Goal: Information Seeking & Learning: Learn about a topic

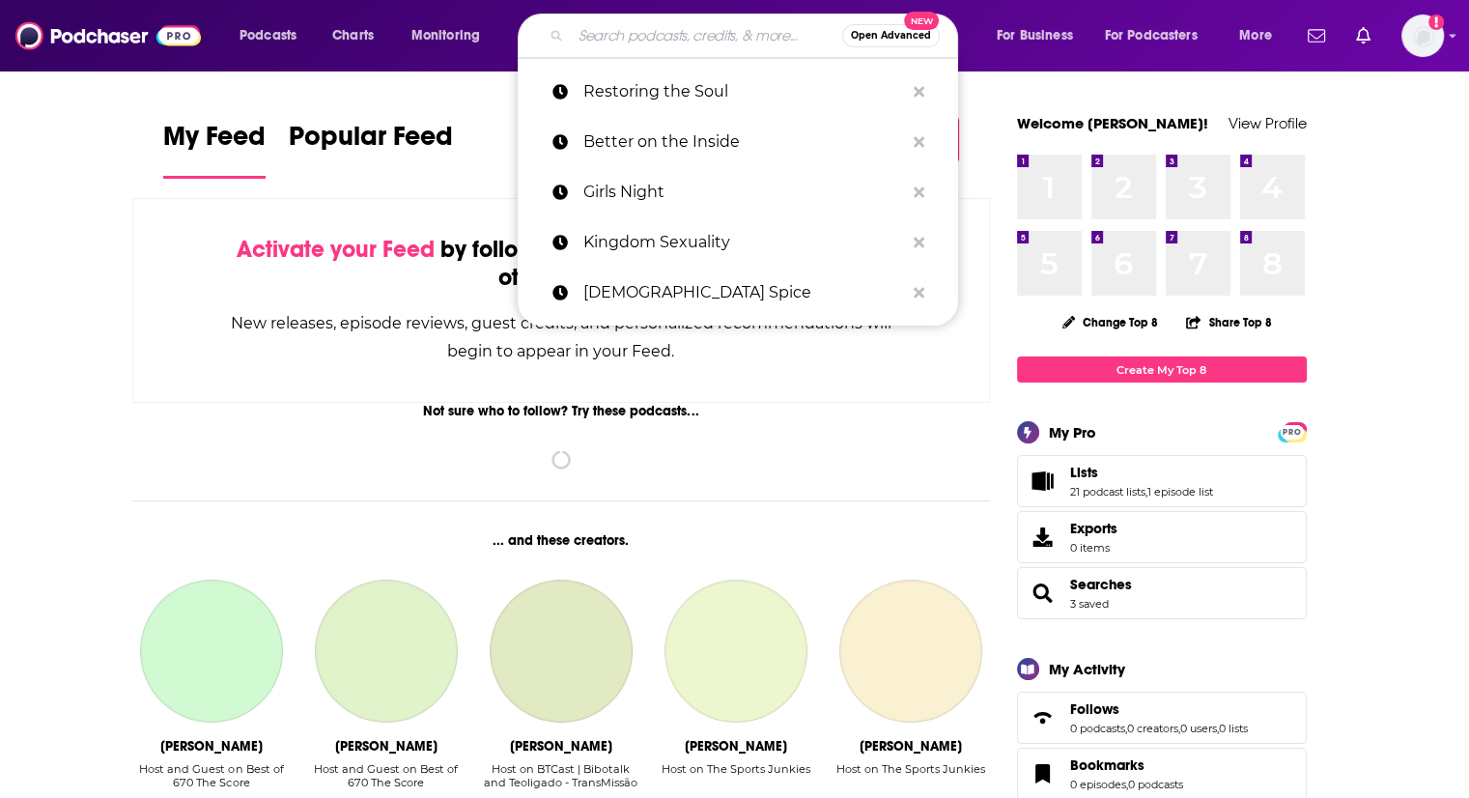
click at [596, 31] on input "Search podcasts, credits, & more..." at bounding box center [706, 35] width 271 height 31
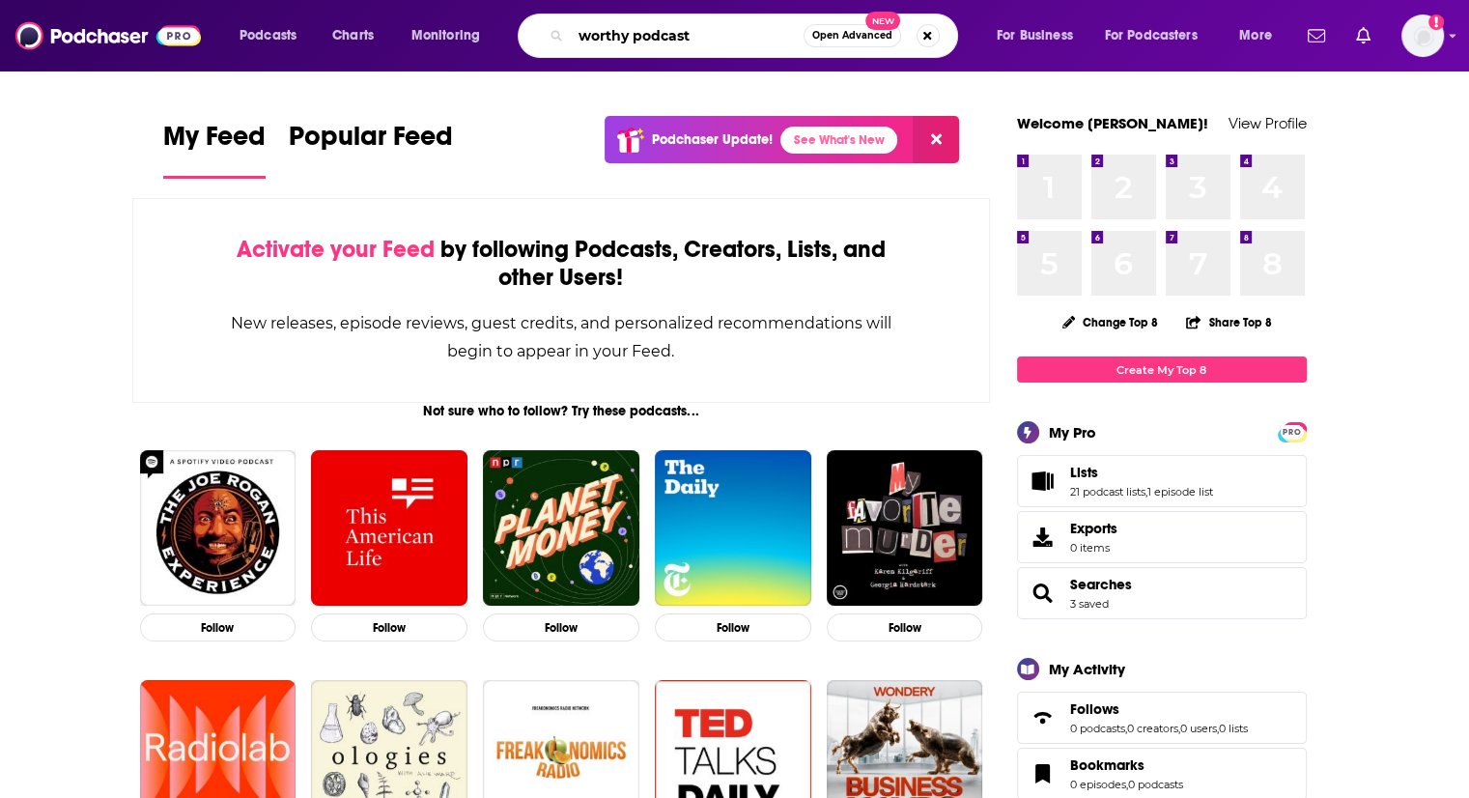
type input "worthy podcast"
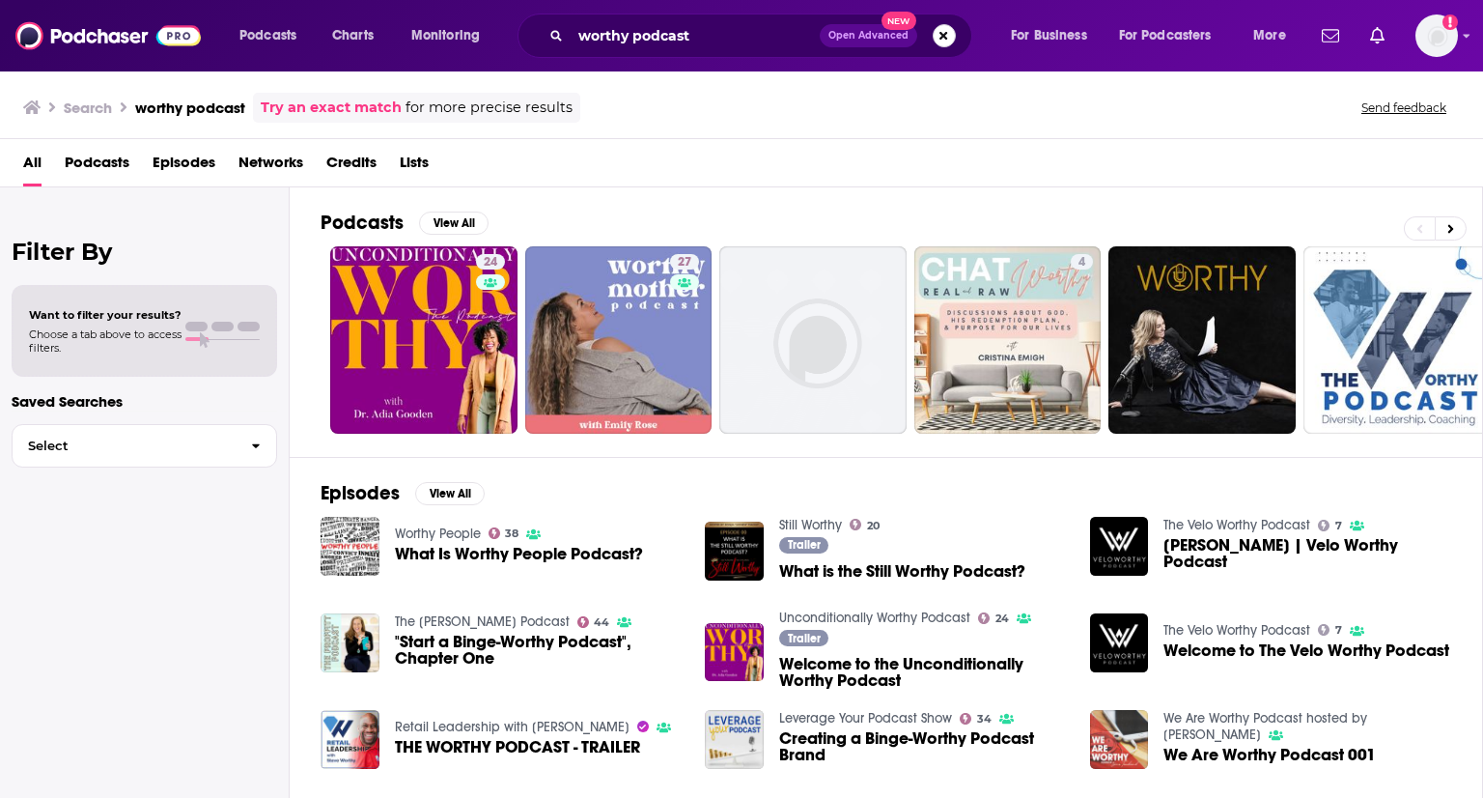
click at [943, 34] on button "Search podcasts, credits, & more..." at bounding box center [944, 35] width 23 height 23
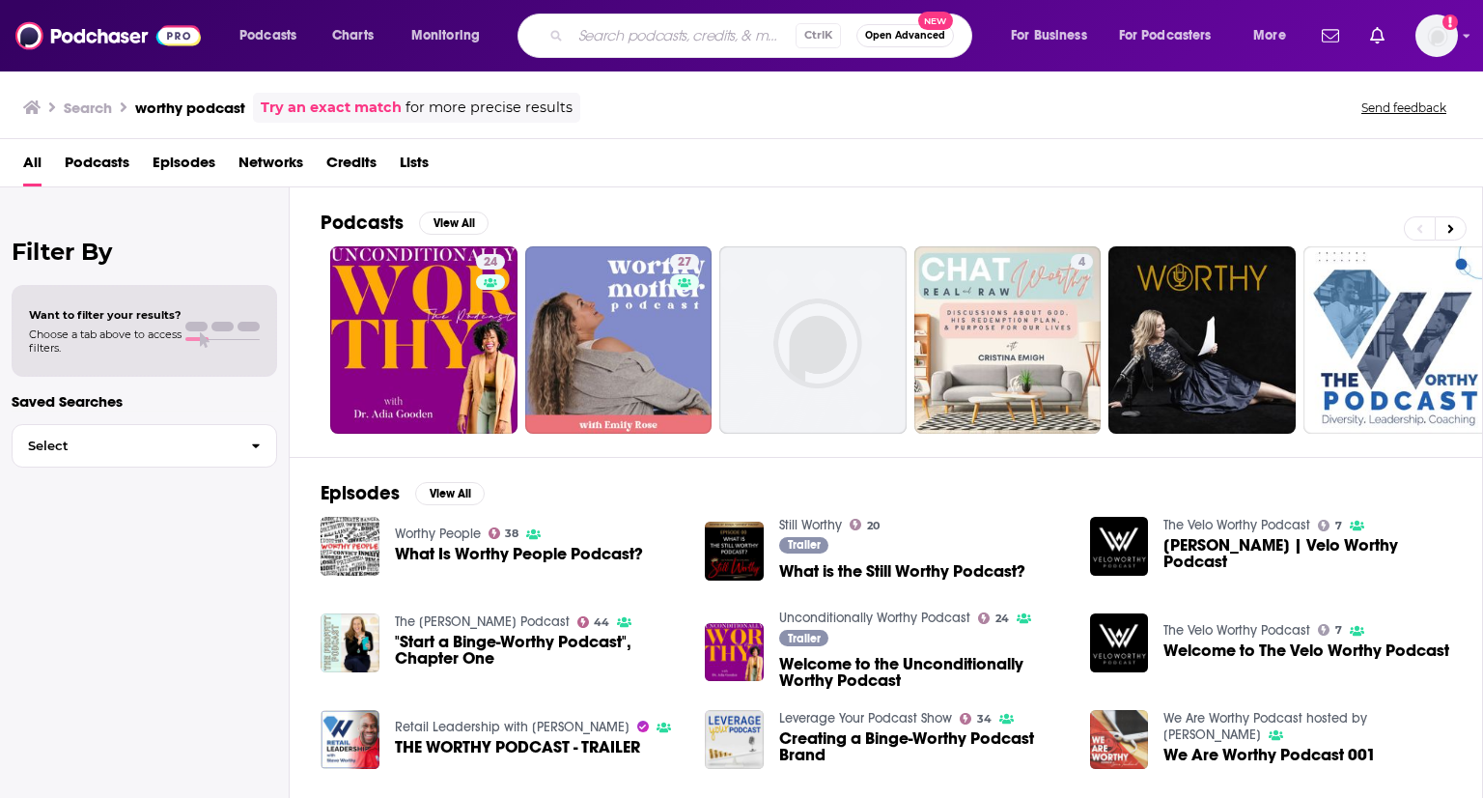
click at [1091, 128] on div "Search worthy podcast Try an exact match for more precise results Send feedback" at bounding box center [741, 105] width 1483 height 70
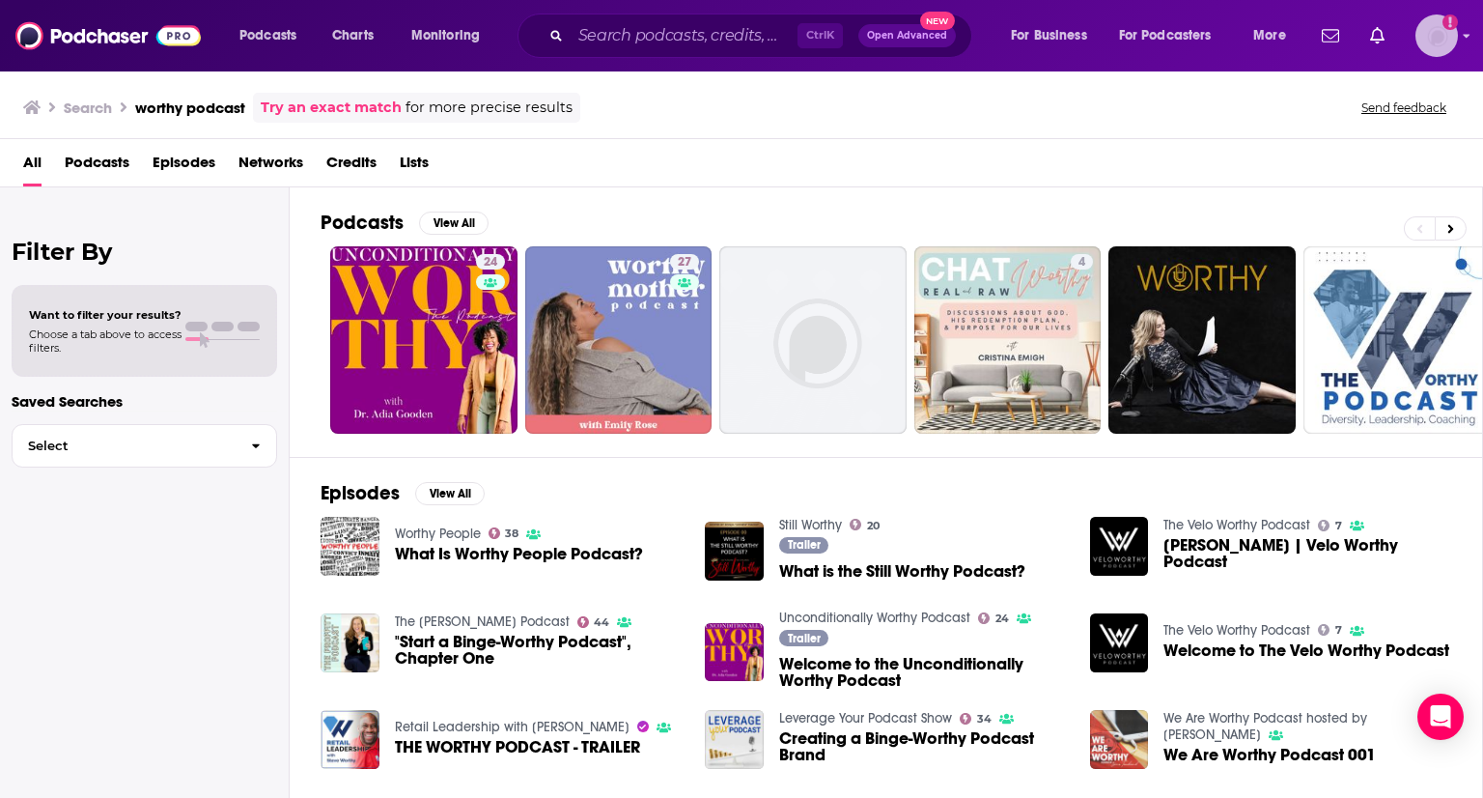
click at [1433, 37] on img "Logged in as Lydia_Gustafson" at bounding box center [1437, 35] width 42 height 42
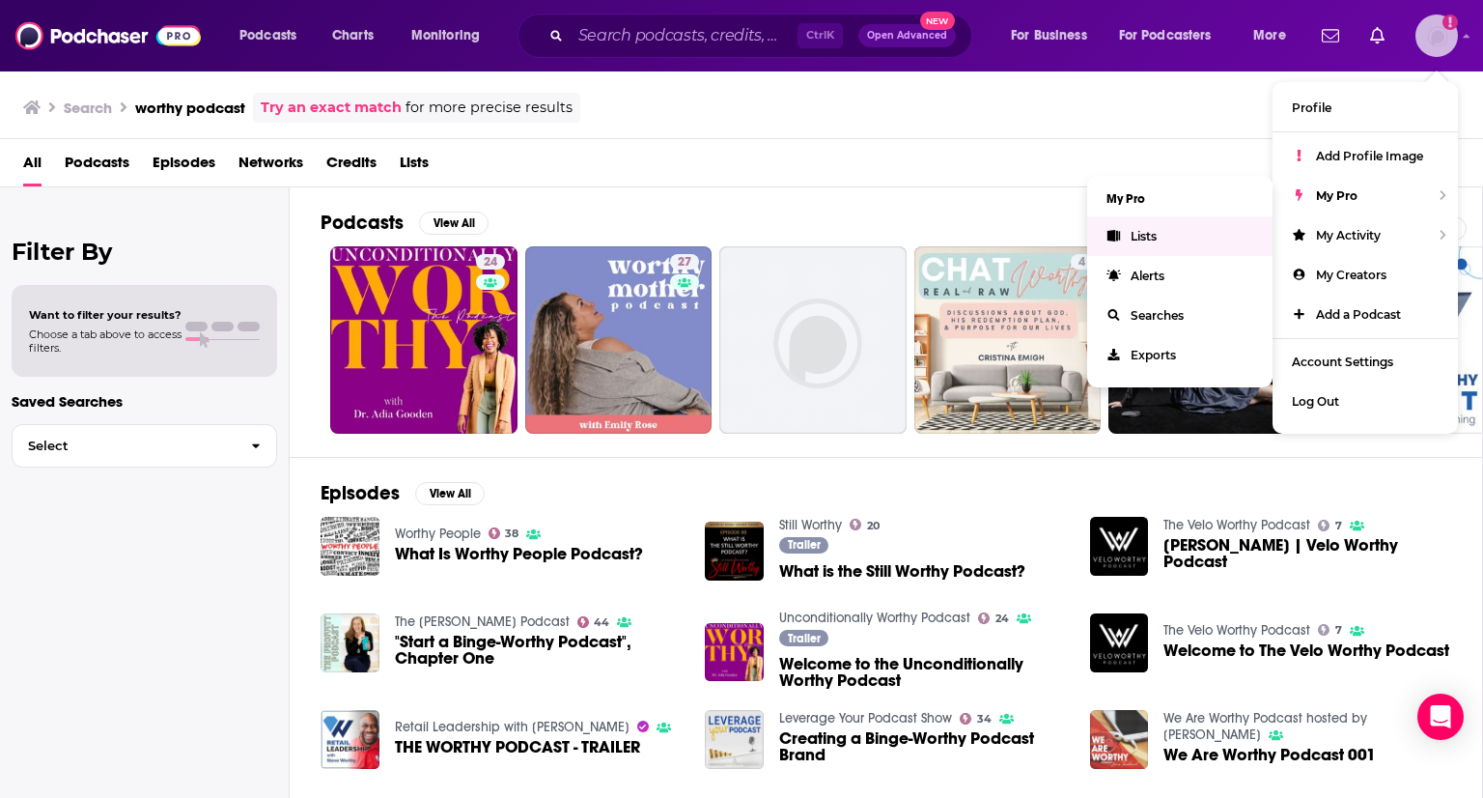
click at [1164, 229] on link "Lists" at bounding box center [1179, 236] width 185 height 40
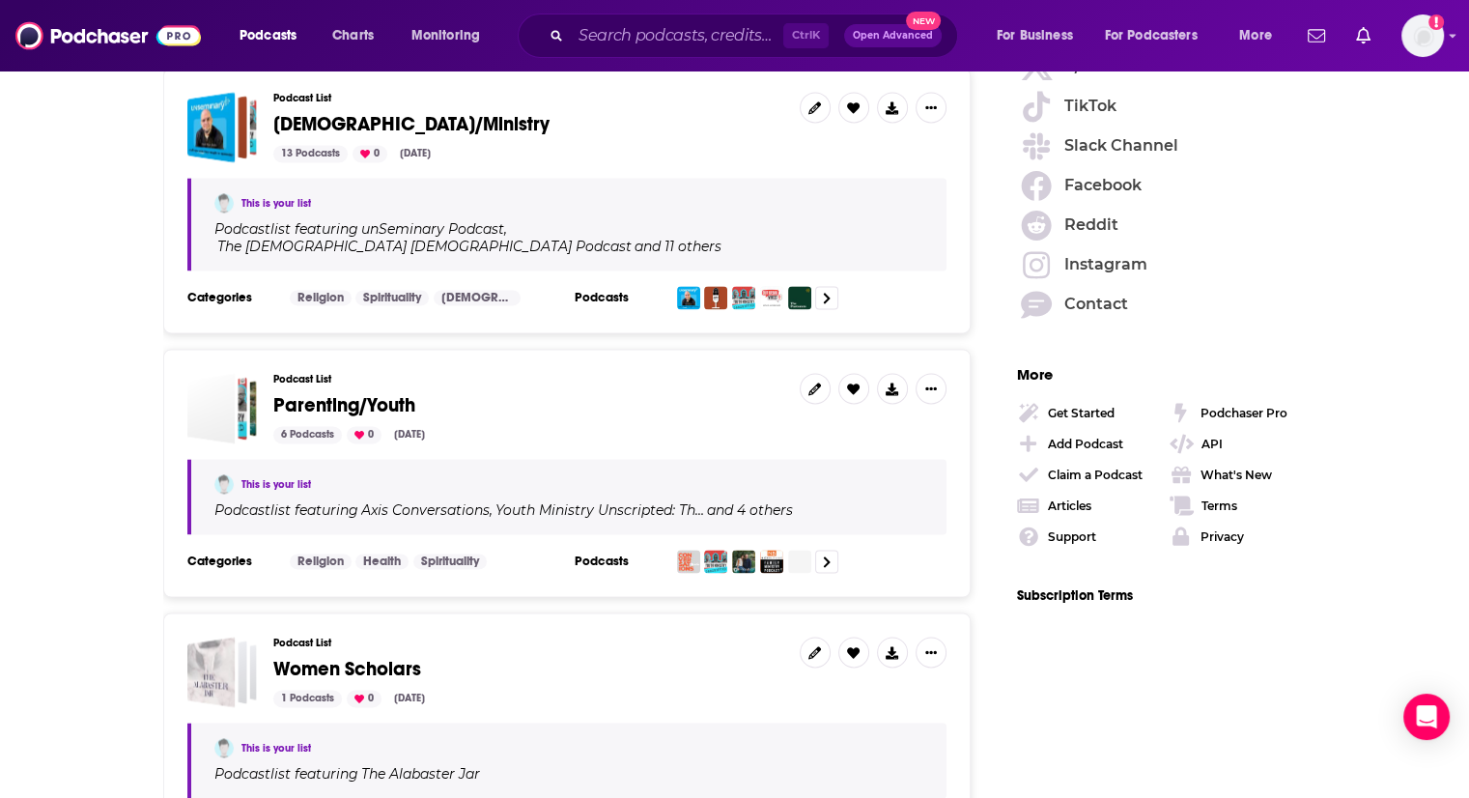
scroll to position [2781, 0]
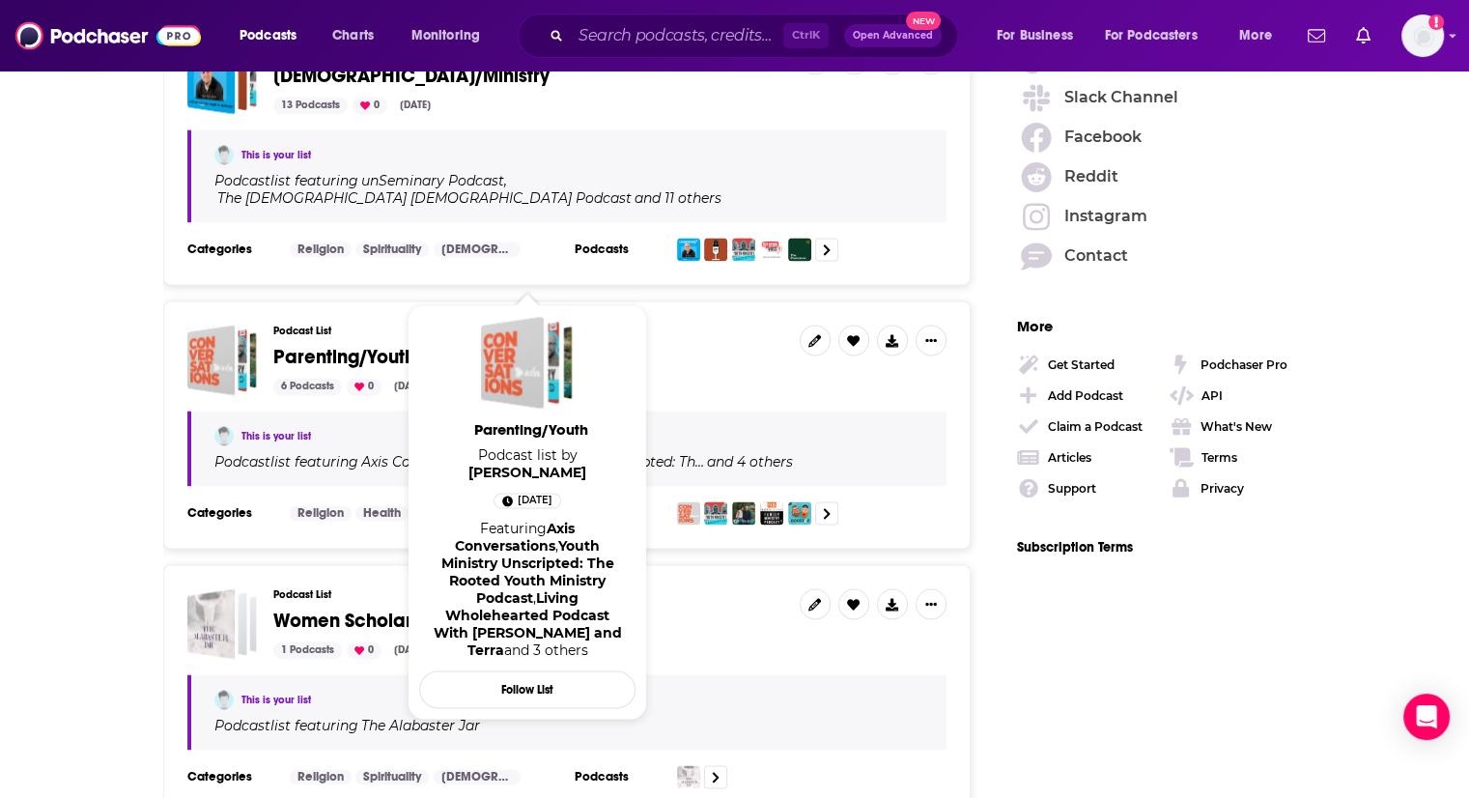
click at [332, 345] on span "Parenting/Youth" at bounding box center [344, 357] width 142 height 24
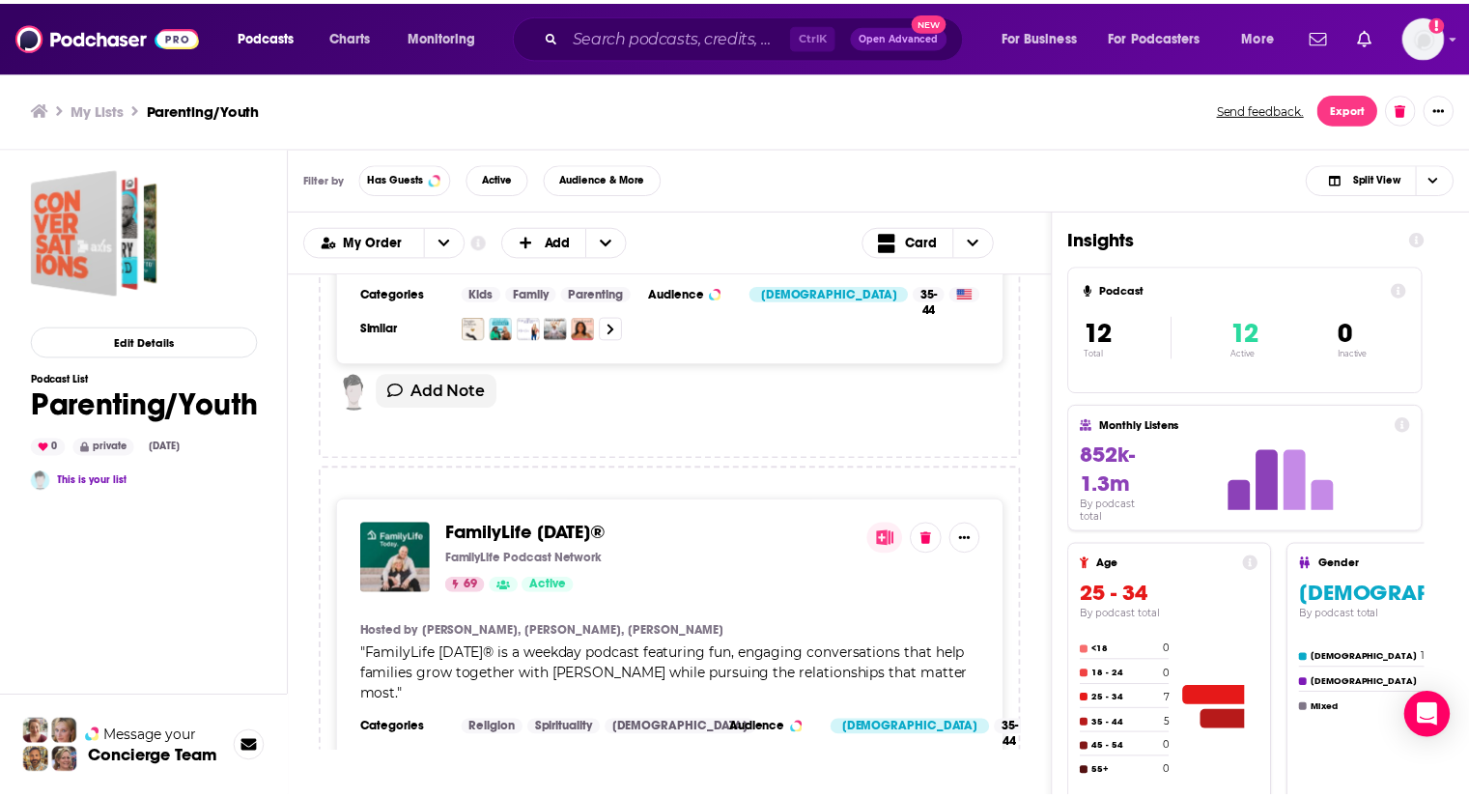
scroll to position [4793, 0]
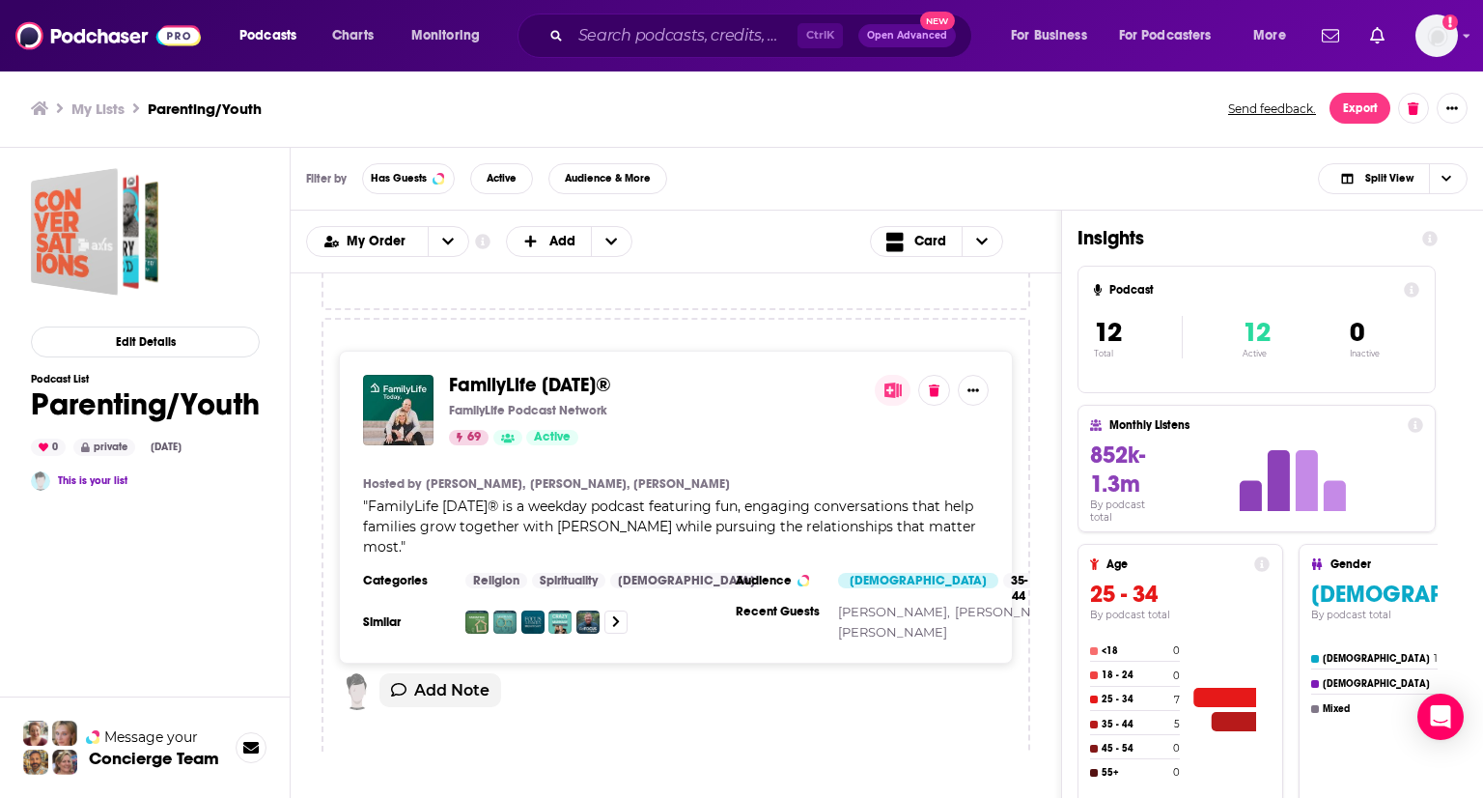
click at [96, 109] on h3 "My Lists" at bounding box center [97, 108] width 53 height 18
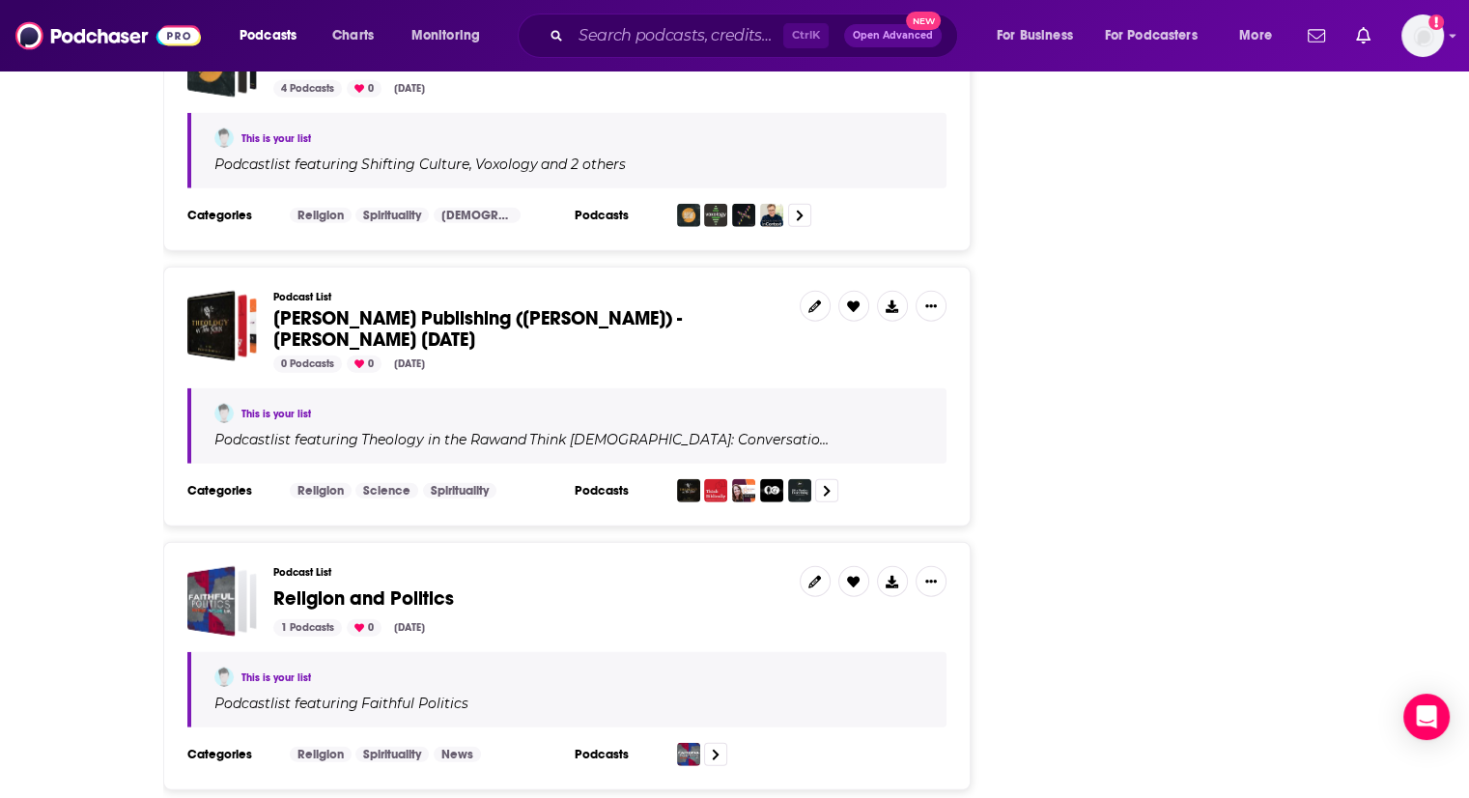
scroll to position [4950, 0]
